Goal: Task Accomplishment & Management: Complete application form

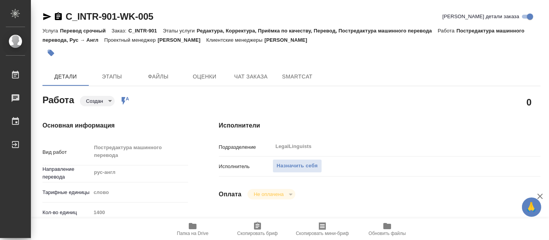
type textarea "x"
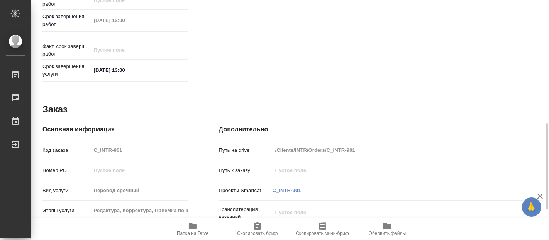
scroll to position [426, 0]
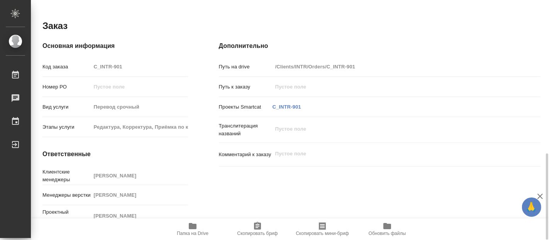
type textarea "x"
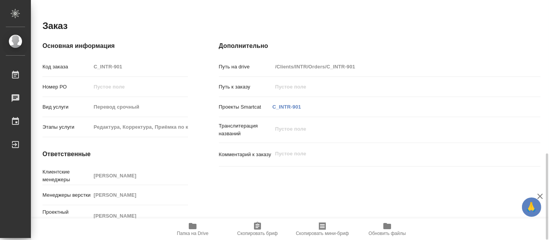
type textarea "x"
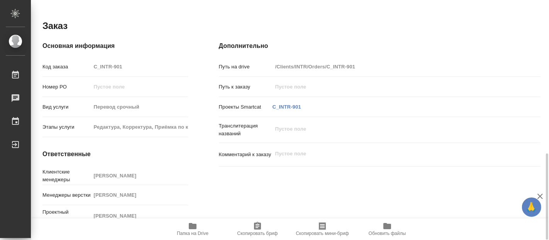
click at [190, 228] on icon "button" at bounding box center [193, 226] width 8 height 6
type textarea "x"
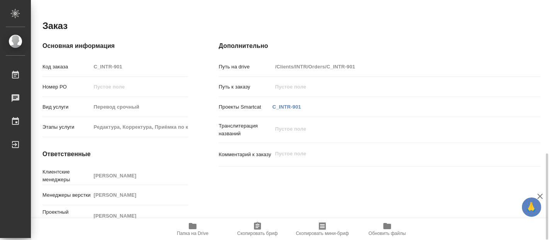
type textarea "x"
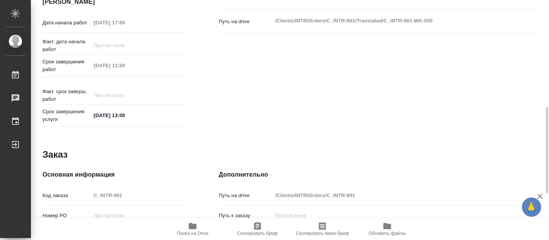
type textarea "x"
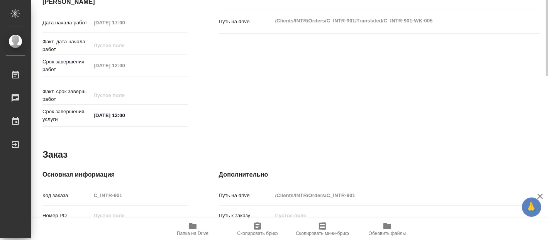
type textarea "x"
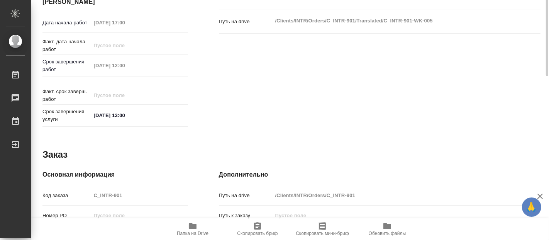
scroll to position [211, 0]
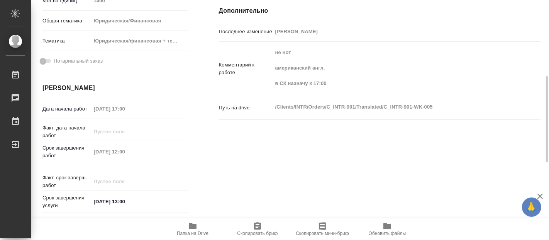
type textarea "x"
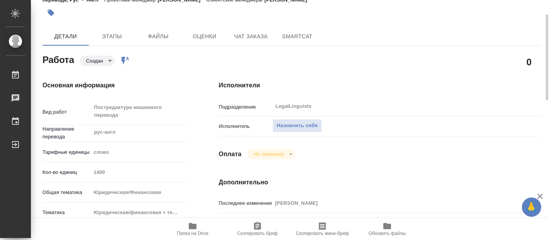
scroll to position [0, 0]
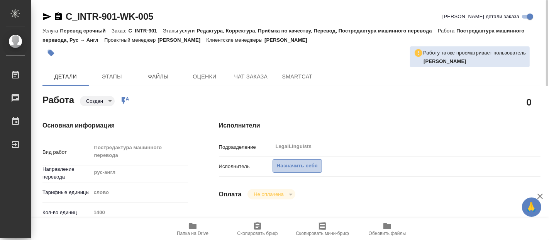
click at [293, 165] on span "Назначить себя" at bounding box center [297, 165] width 41 height 9
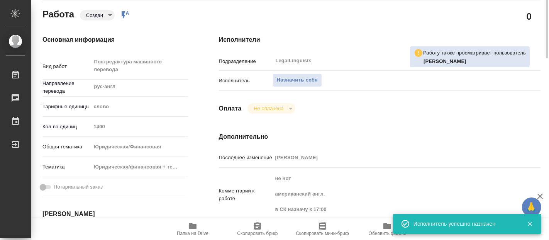
scroll to position [43, 0]
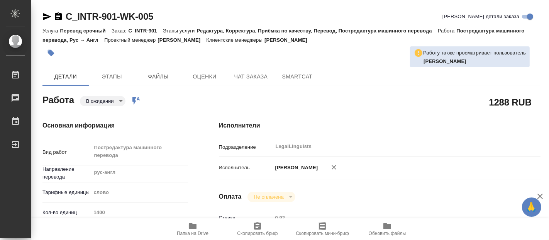
type textarea "x"
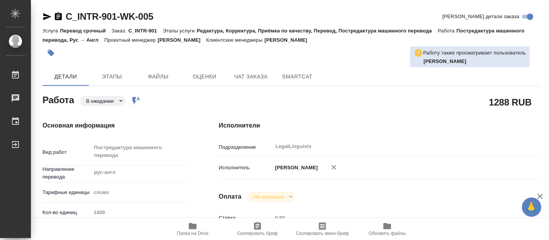
type textarea "x"
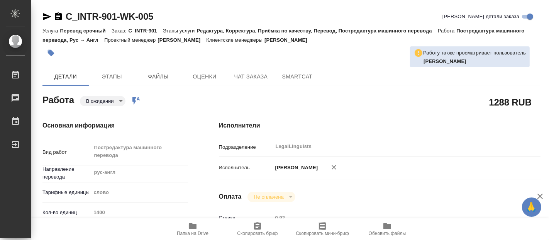
type textarea "x"
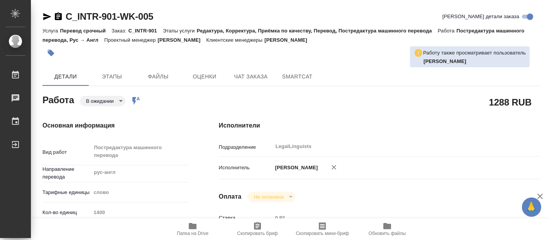
type textarea "x"
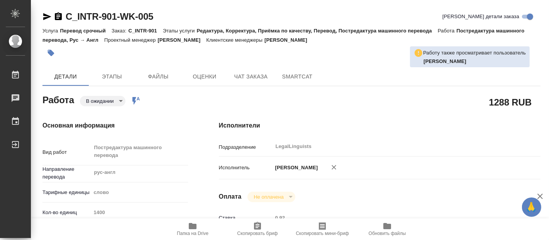
type textarea "x"
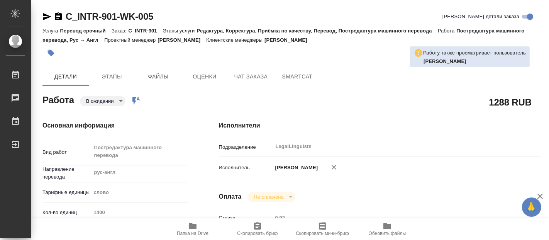
type textarea "x"
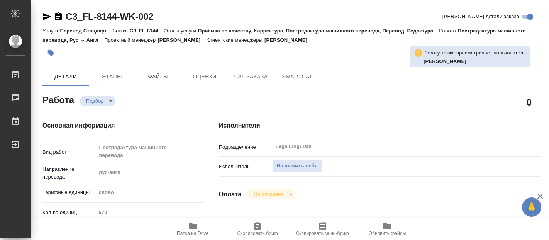
type textarea "x"
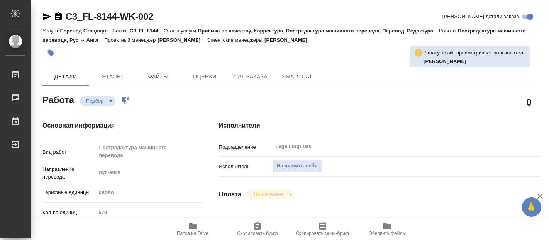
type textarea "x"
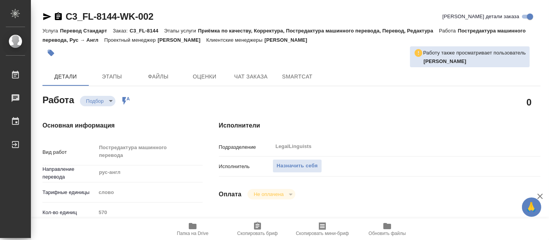
type textarea "x"
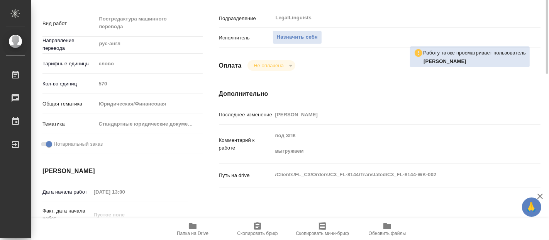
type textarea "x"
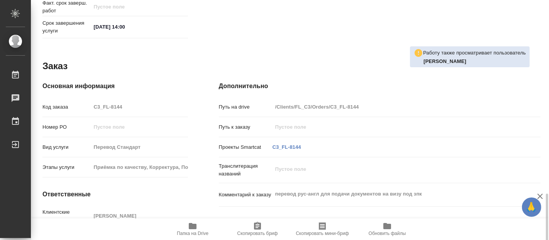
scroll to position [426, 0]
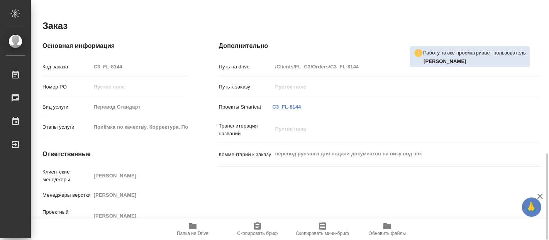
type textarea "x"
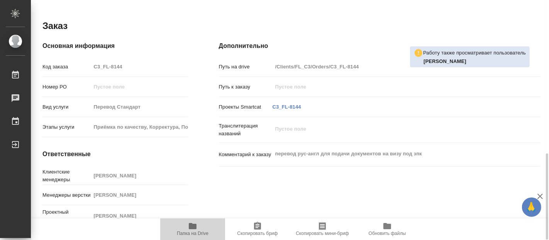
click at [200, 229] on span "Папка на Drive" at bounding box center [193, 228] width 56 height 15
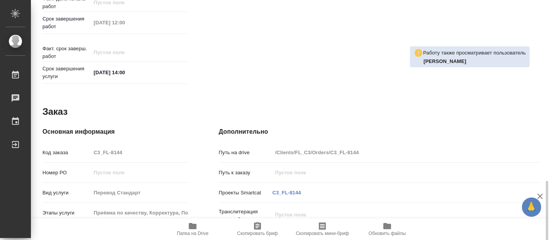
type textarea "x"
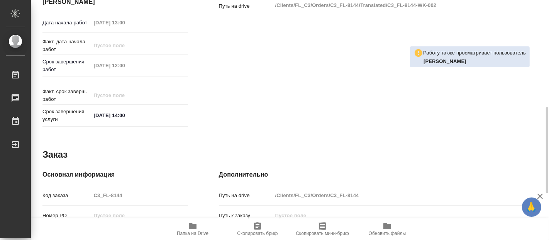
scroll to position [126, 0]
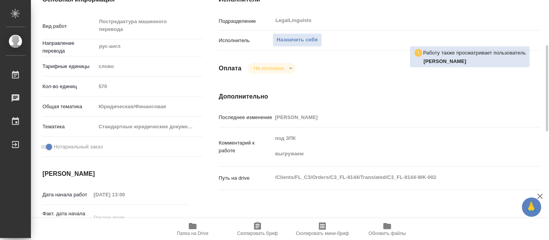
type textarea "x"
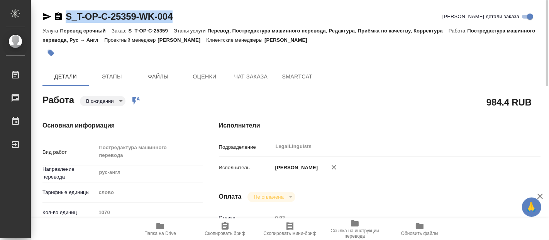
click at [122, 98] on body "🙏 .cls-1 fill:#fff; AWATERA Fadeeva Elena Работы 0 Чаты График Выйти S_T-OP-C-2…" at bounding box center [274, 120] width 549 height 240
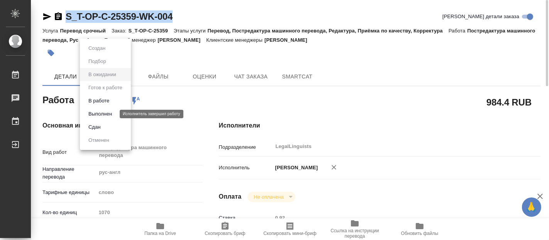
click at [105, 110] on button "Выполнен" at bounding box center [100, 114] width 28 height 8
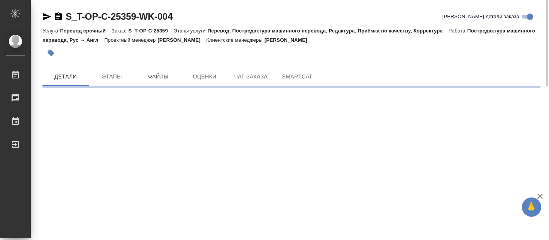
click at [160, 230] on div ".cls-1 fill:#fff; AWATERA Fadeeva Elena Работы 0 Чаты График Выйти S_T-OP-C-253…" at bounding box center [274, 120] width 549 height 240
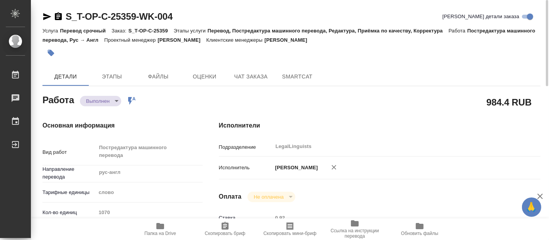
type textarea "x"
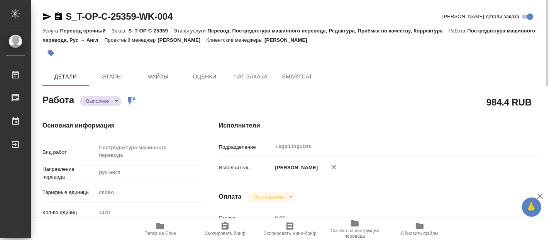
click at [169, 233] on span "Папка на Drive" at bounding box center [160, 232] width 32 height 5
type textarea "x"
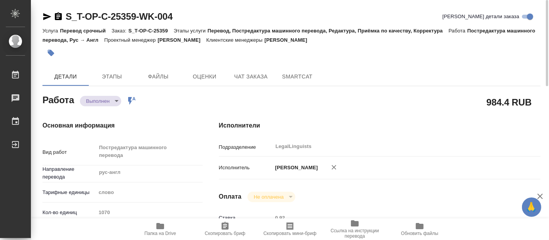
type textarea "x"
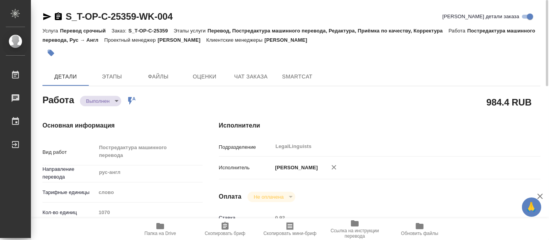
type textarea "x"
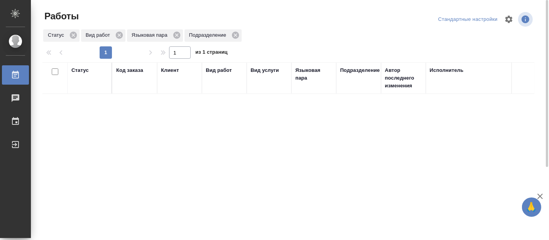
drag, startPoint x: 268, startPoint y: 120, endPoint x: 265, endPoint y: 117, distance: 4.1
click at [268, 120] on div "Статус Код заказа Клиент Вид работ Вид услуги Языковая пара Подразделение Автор…" at bounding box center [288, 201] width 492 height 278
click at [149, 123] on div "Статус Код заказа Клиент Вид работ Вид услуги Языковая пара Подразделение Автор…" at bounding box center [288, 201] width 492 height 278
click at [232, 159] on div "Статус Код заказа Клиент Вид работ Вид услуги Языковая пара Подразделение Автор…" at bounding box center [288, 201] width 492 height 278
click at [239, 211] on div "Статус Код заказа Клиент Вид работ Вид услуги Языковая пара Подразделение Автор…" at bounding box center [288, 201] width 492 height 278
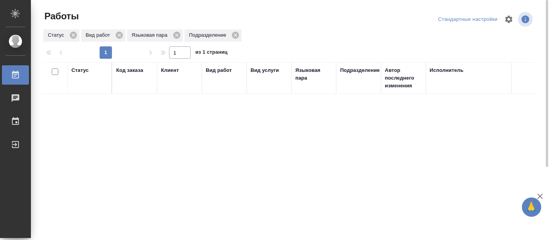
scroll to position [0, 324]
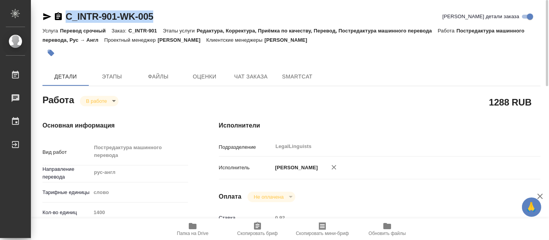
drag, startPoint x: 156, startPoint y: 11, endPoint x: 68, endPoint y: 12, distance: 88.0
click at [68, 12] on div "C_INTR-901-WK-005 [PERSON_NAME] детали заказа" at bounding box center [291, 16] width 498 height 12
copy link "C_INTR-901-WK-005"
